Goal: Task Accomplishment & Management: Use online tool/utility

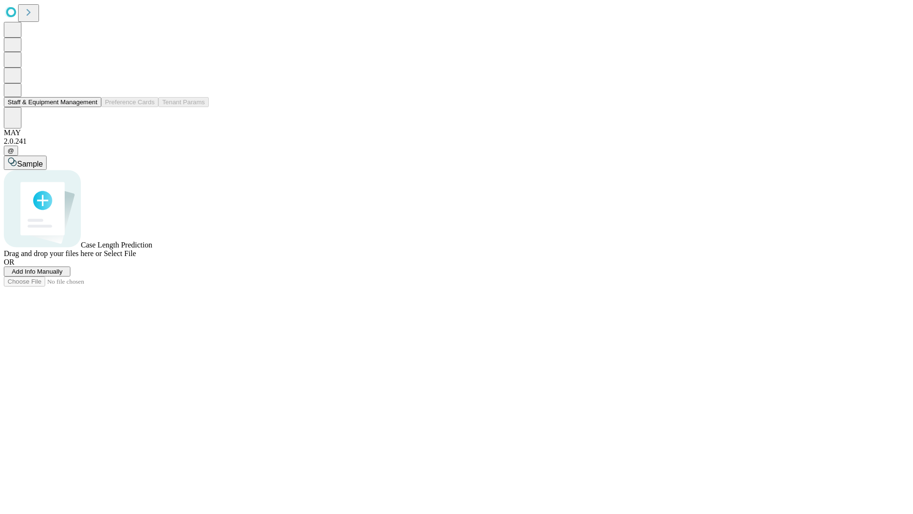
click at [91, 107] on button "Staff & Equipment Management" at bounding box center [52, 102] width 97 height 10
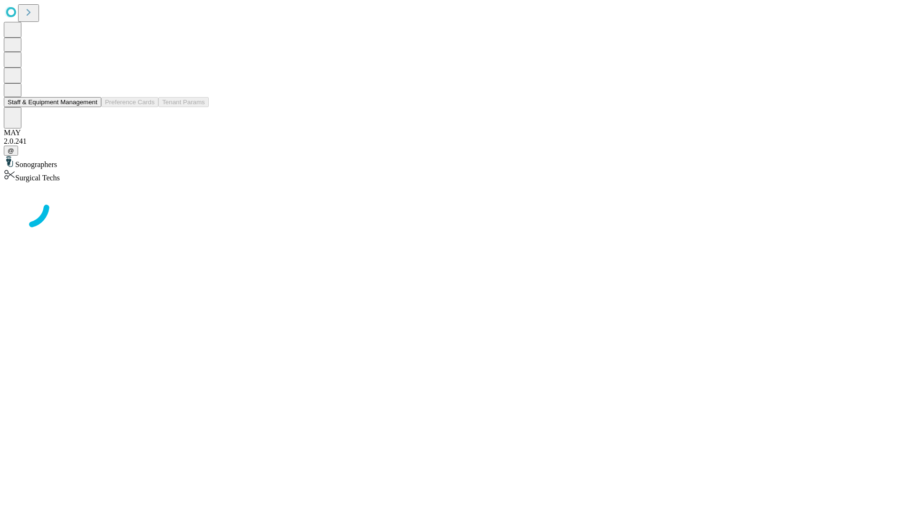
click at [91, 107] on button "Staff & Equipment Management" at bounding box center [52, 102] width 97 height 10
